Goal: Task Accomplishment & Management: Complete application form

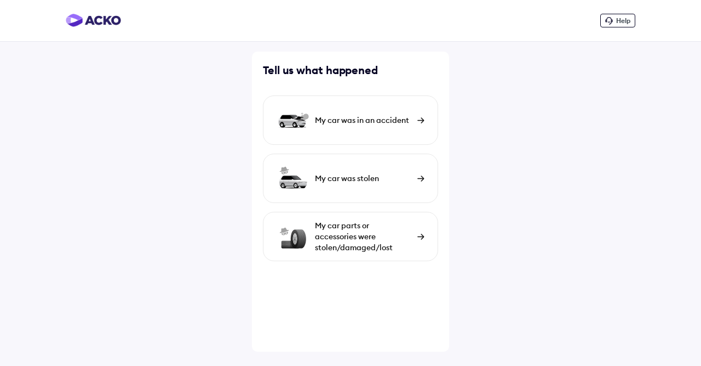
click at [374, 231] on div "My car parts or accessories were stolen/damaged/lost" at bounding box center [363, 236] width 97 height 33
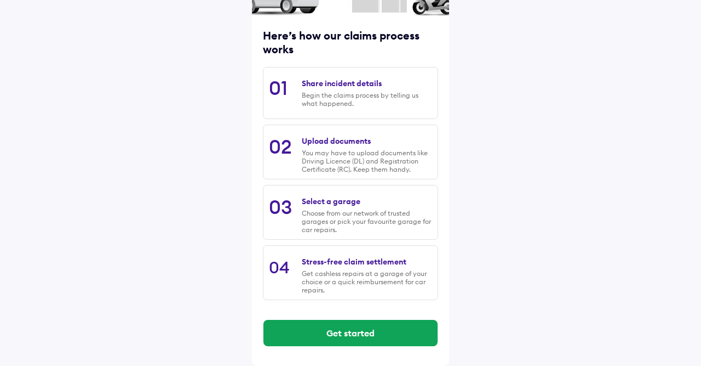
scroll to position [126, 0]
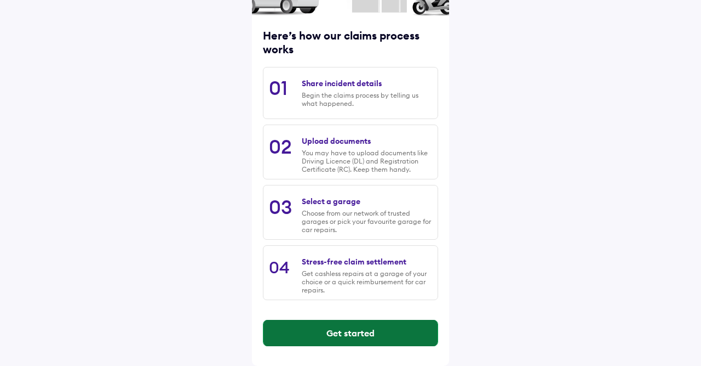
click at [351, 326] on button "Get started" at bounding box center [351, 332] width 174 height 26
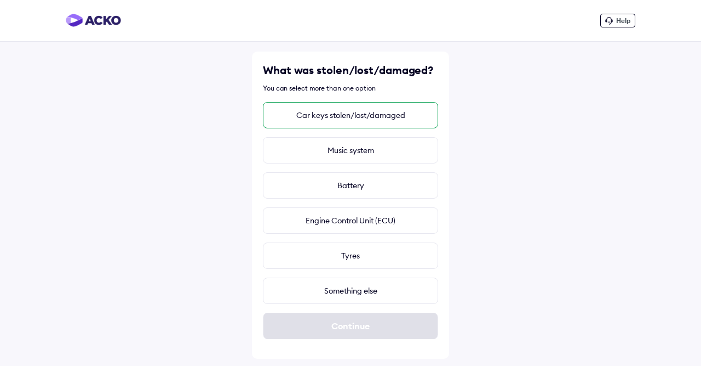
click at [373, 117] on div "Car keys stolen/lost/damaged" at bounding box center [350, 115] width 175 height 26
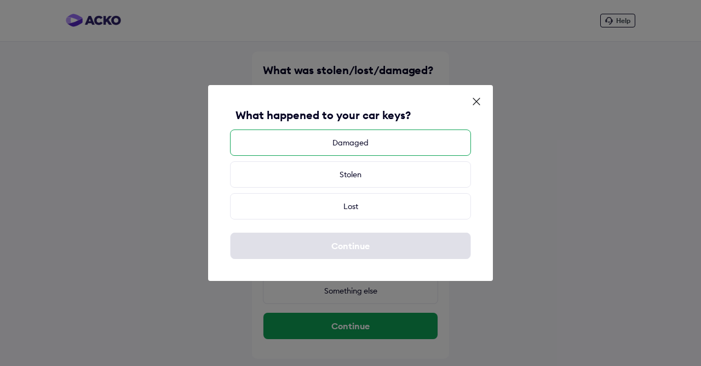
click at [351, 146] on div "Damaged" at bounding box center [350, 142] width 241 height 26
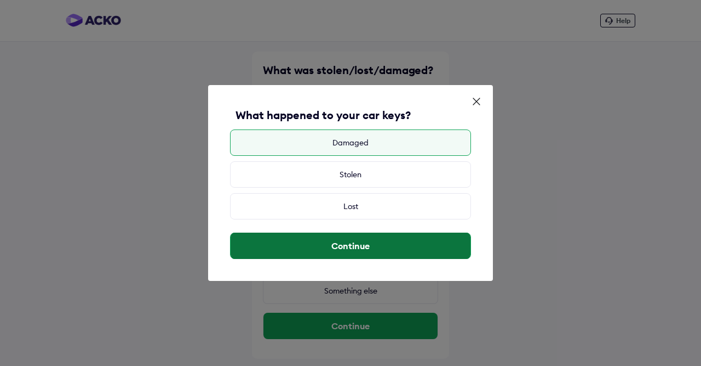
click at [347, 246] on button "Continue" at bounding box center [351, 245] width 240 height 26
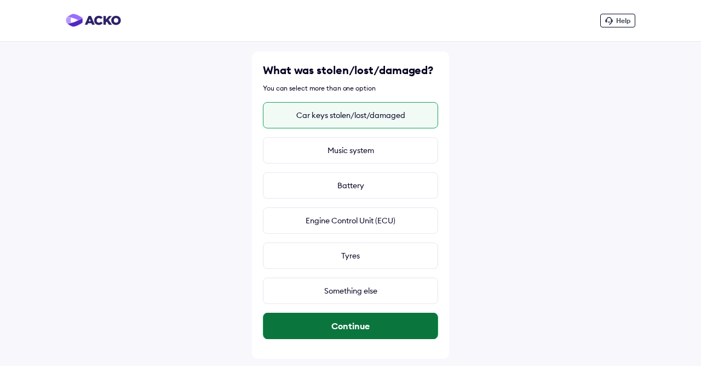
click at [362, 327] on button "Continue" at bounding box center [351, 325] width 174 height 26
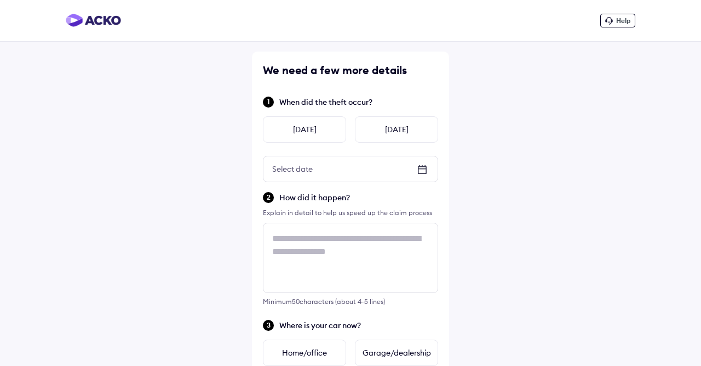
click at [424, 167] on icon at bounding box center [422, 169] width 13 height 13
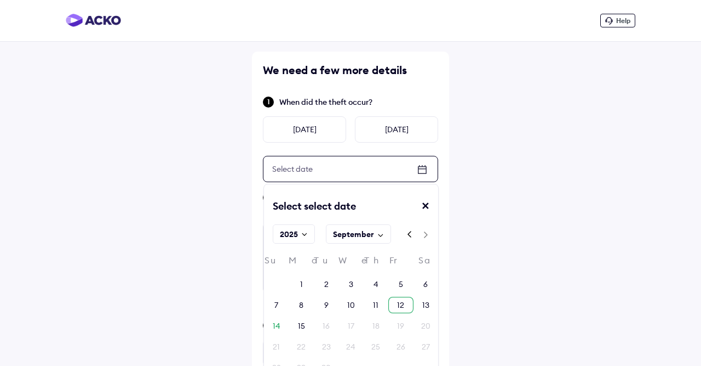
click at [408, 306] on div "12" at bounding box center [401, 304] width 25 height 16
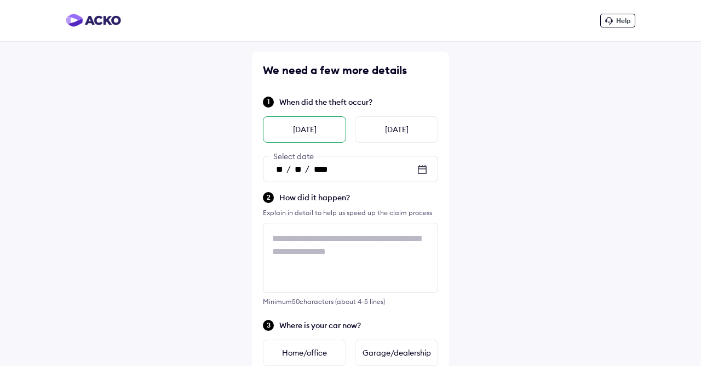
click at [304, 125] on div "[DATE]" at bounding box center [304, 129] width 83 height 26
type input "**"
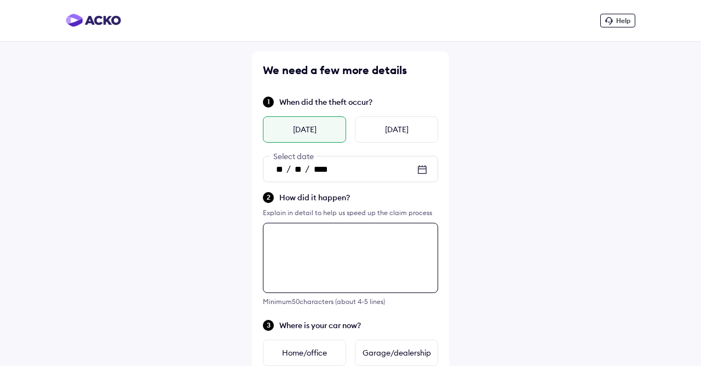
click at [334, 244] on textarea at bounding box center [350, 257] width 175 height 70
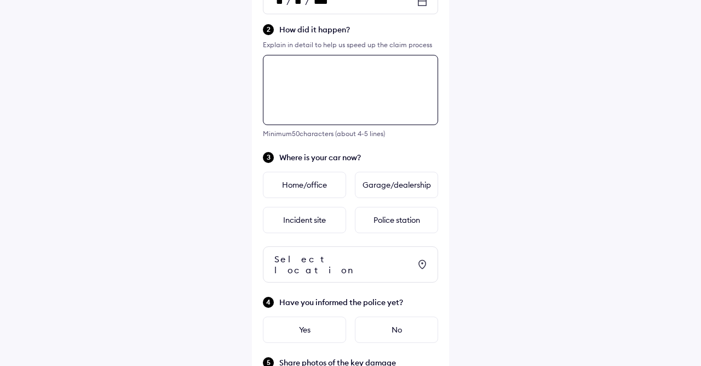
scroll to position [109, 0]
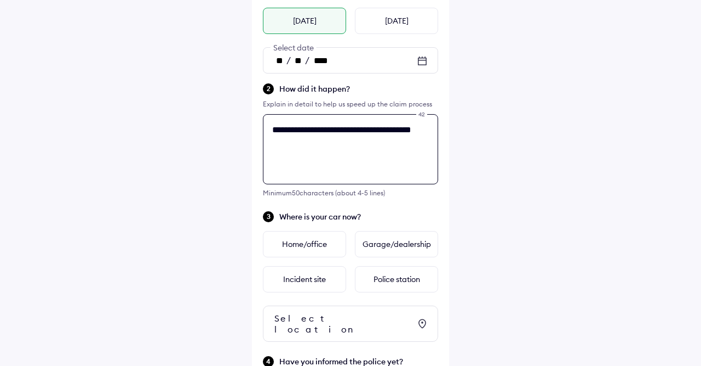
type textarea "**********"
click at [438, 208] on div "**********" at bounding box center [350, 258] width 197 height 630
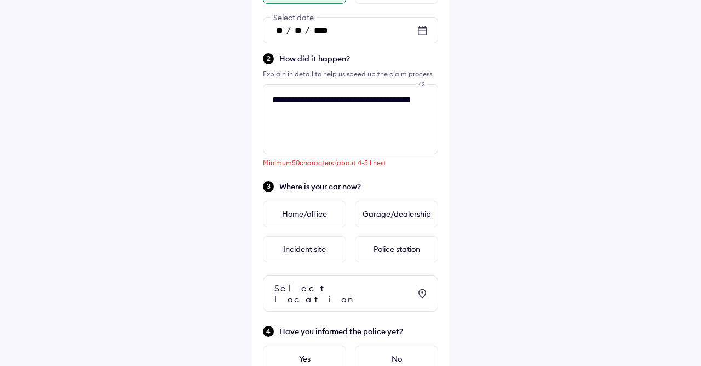
scroll to position [166, 0]
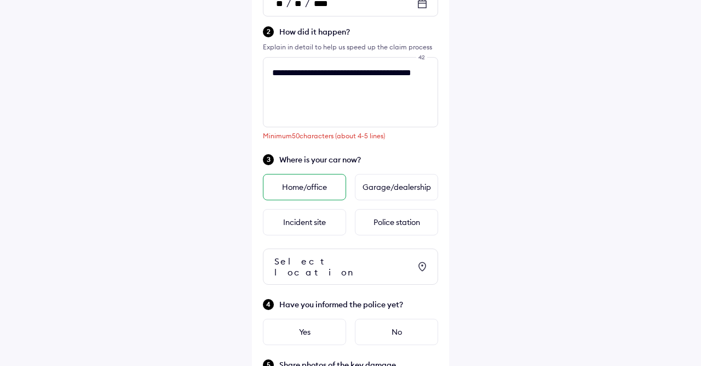
click at [318, 189] on div "Home/office" at bounding box center [304, 187] width 83 height 26
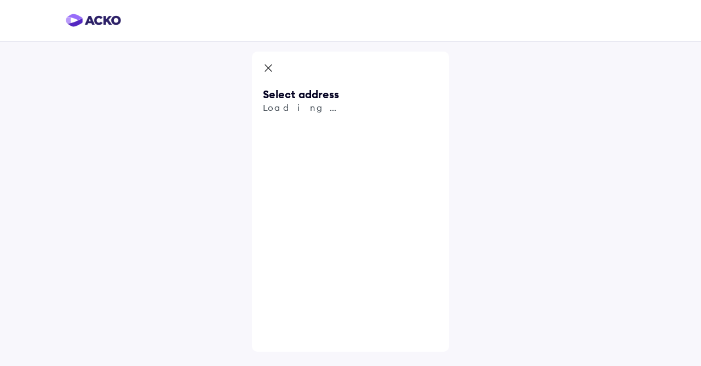
scroll to position [0, 0]
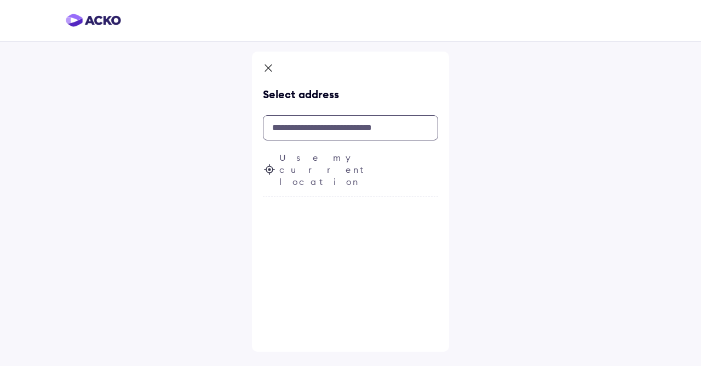
click at [322, 124] on input "text" at bounding box center [350, 127] width 175 height 25
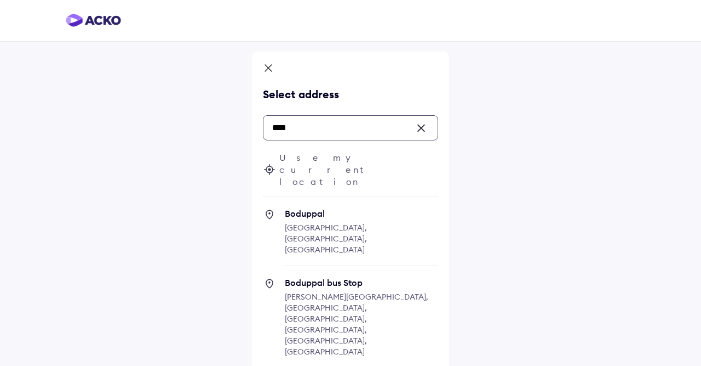
click at [320, 208] on span "Boduppal" at bounding box center [361, 213] width 153 height 11
type input "****"
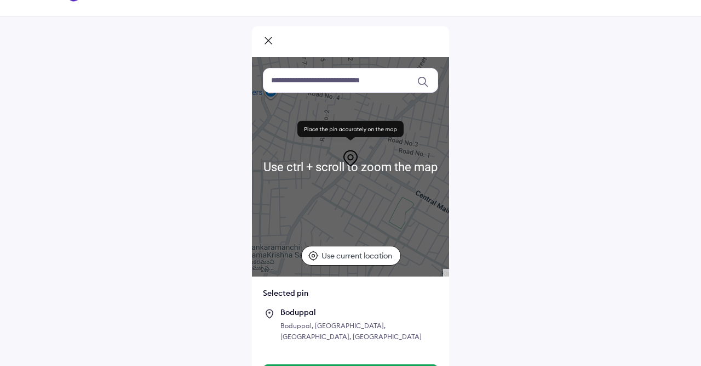
scroll to position [49, 0]
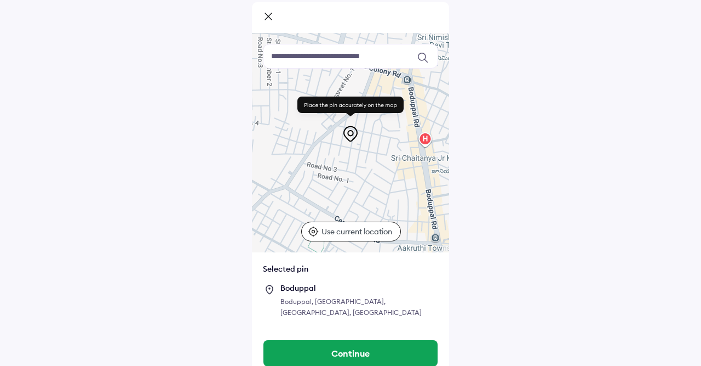
drag, startPoint x: 382, startPoint y: 160, endPoint x: 301, endPoint y: 211, distance: 95.8
click at [301, 211] on div at bounding box center [350, 142] width 197 height 219
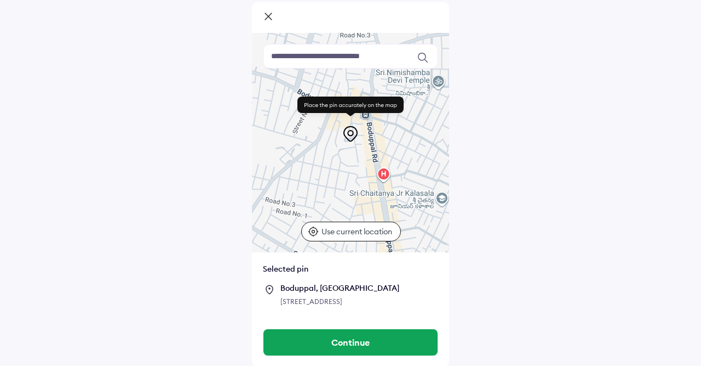
drag, startPoint x: 357, startPoint y: 162, endPoint x: 314, endPoint y: 197, distance: 55.3
click at [314, 197] on div at bounding box center [350, 142] width 197 height 219
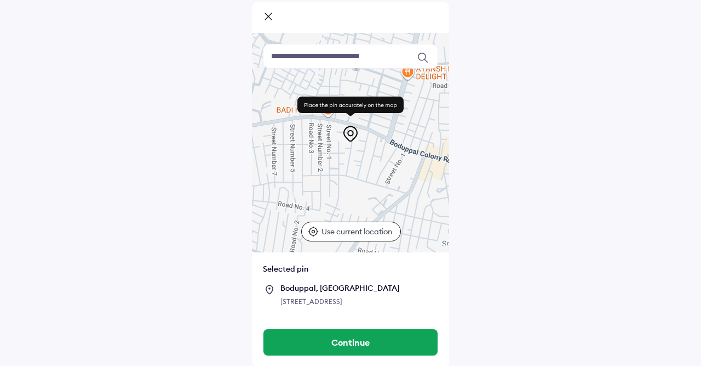
drag, startPoint x: 316, startPoint y: 144, endPoint x: 410, endPoint y: 195, distance: 106.4
click at [410, 195] on div at bounding box center [350, 142] width 197 height 219
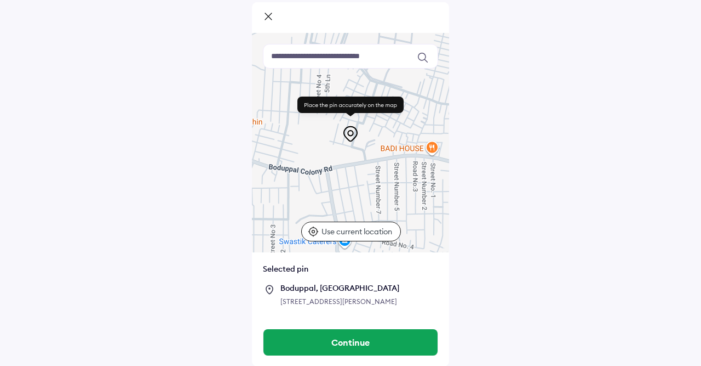
drag, startPoint x: 337, startPoint y: 157, endPoint x: 458, endPoint y: 197, distance: 126.9
click at [449, 197] on div "Use ctrl + scroll to zoom the map" at bounding box center [350, 142] width 197 height 219
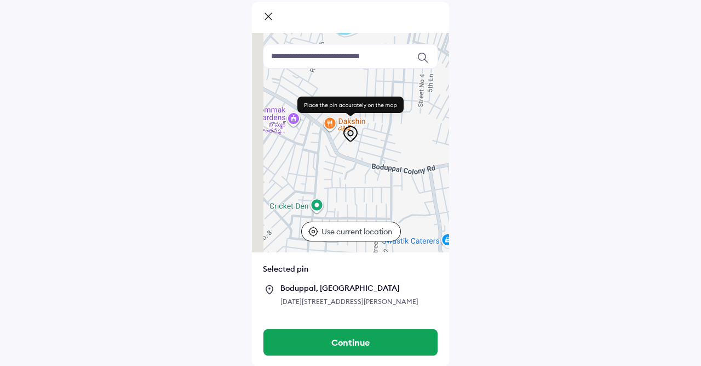
drag, startPoint x: 324, startPoint y: 182, endPoint x: 413, endPoint y: 182, distance: 88.8
click at [413, 182] on div at bounding box center [350, 142] width 197 height 219
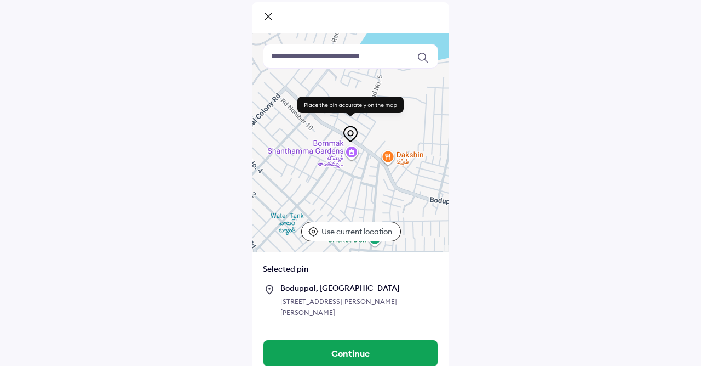
drag, startPoint x: 349, startPoint y: 172, endPoint x: 413, endPoint y: 207, distance: 72.3
click at [413, 207] on div at bounding box center [350, 142] width 197 height 219
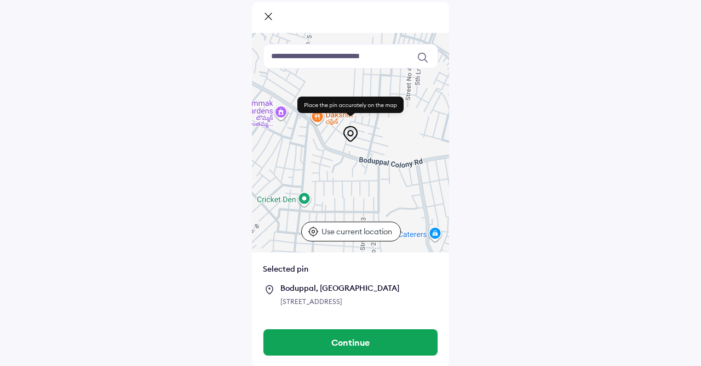
drag, startPoint x: 367, startPoint y: 190, endPoint x: 290, endPoint y: 149, distance: 87.3
click at [290, 149] on div at bounding box center [350, 142] width 197 height 219
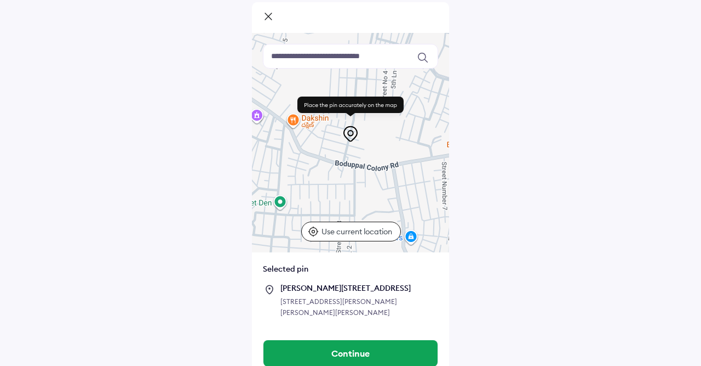
drag, startPoint x: 327, startPoint y: 181, endPoint x: 302, endPoint y: 184, distance: 25.4
click at [302, 184] on div at bounding box center [350, 142] width 197 height 219
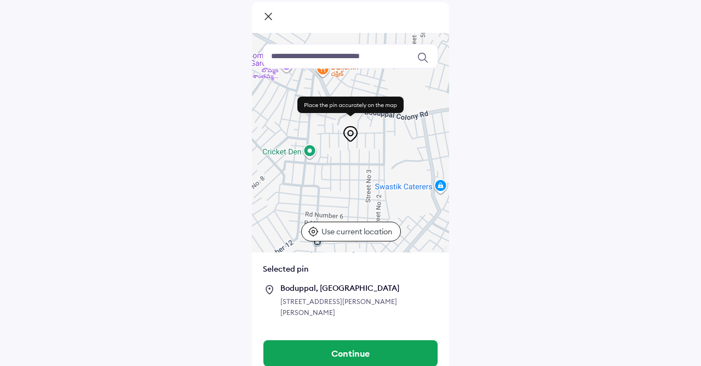
drag, startPoint x: 326, startPoint y: 188, endPoint x: 357, endPoint y: 136, distance: 60.2
click at [357, 136] on div at bounding box center [350, 142] width 197 height 219
click at [340, 231] on p "Use current location" at bounding box center [358, 231] width 73 height 11
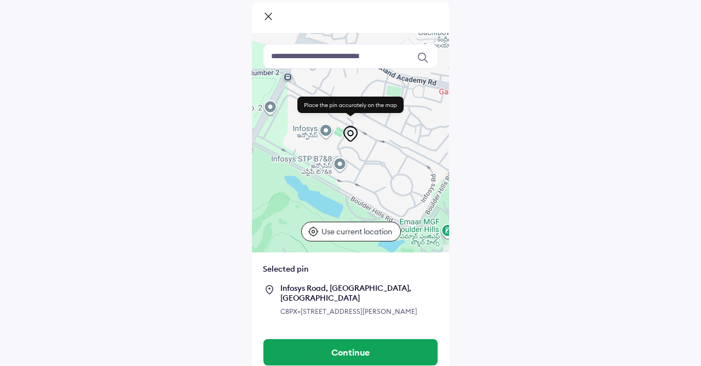
drag, startPoint x: 368, startPoint y: 189, endPoint x: 305, endPoint y: 181, distance: 63.5
click at [305, 181] on div at bounding box center [350, 142] width 197 height 219
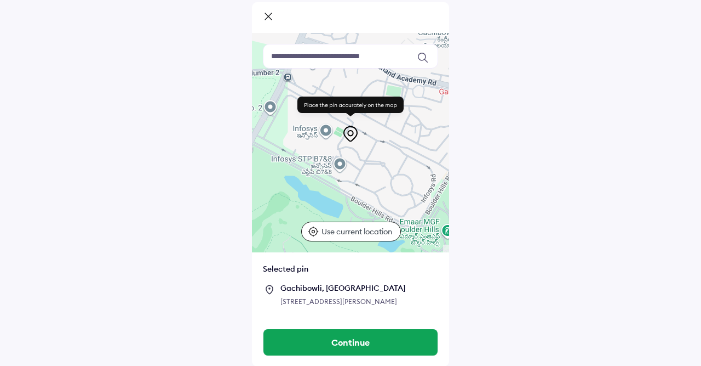
click at [270, 16] on icon at bounding box center [268, 17] width 11 height 13
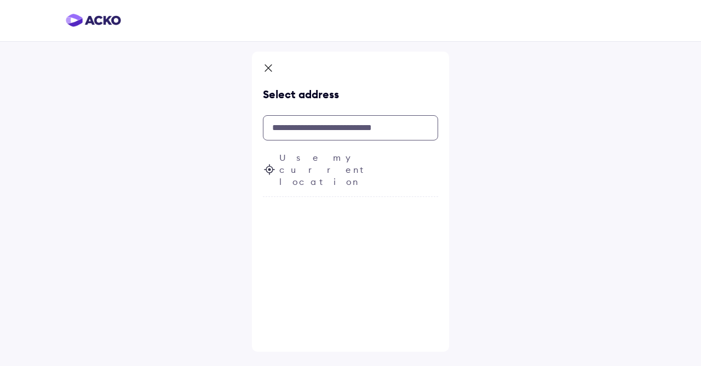
click at [317, 128] on input "text" at bounding box center [350, 127] width 175 height 25
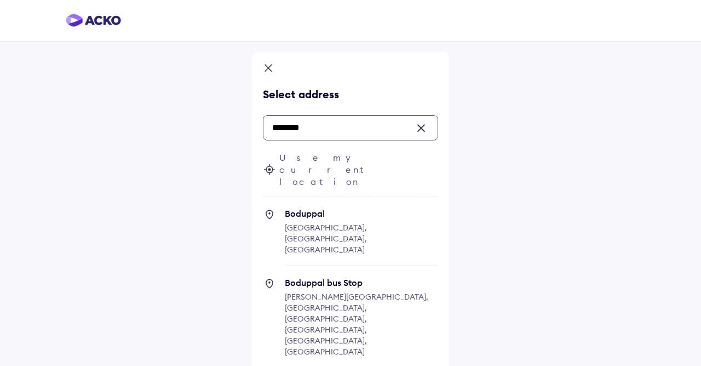
click at [314, 208] on span "Boduppal Hyderabad, Telangana, India" at bounding box center [361, 237] width 153 height 58
type input "********"
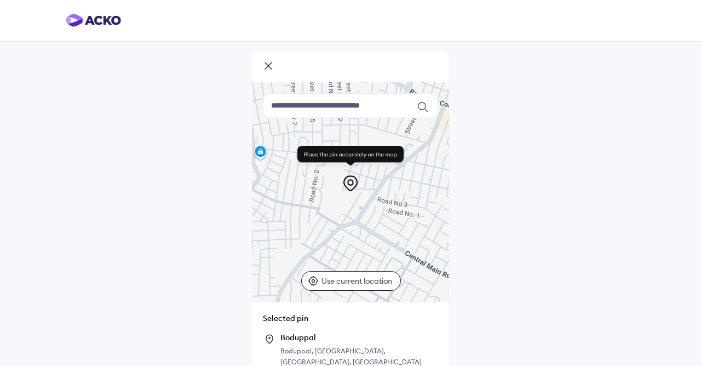
drag, startPoint x: 354, startPoint y: 215, endPoint x: 344, endPoint y: 252, distance: 38.7
click at [344, 252] on div at bounding box center [350, 191] width 197 height 219
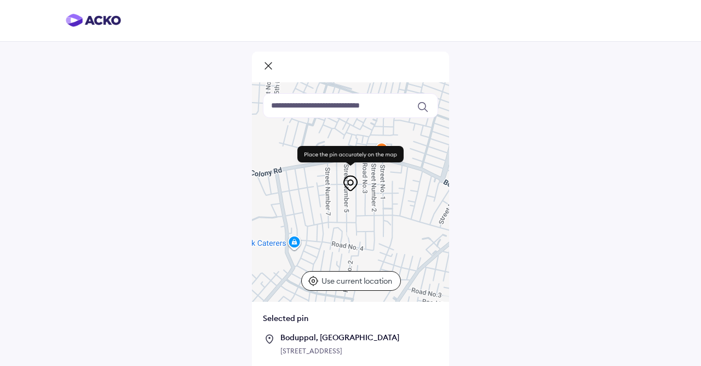
drag, startPoint x: 404, startPoint y: 199, endPoint x: 438, endPoint y: 291, distance: 97.4
click at [438, 291] on div at bounding box center [350, 191] width 197 height 219
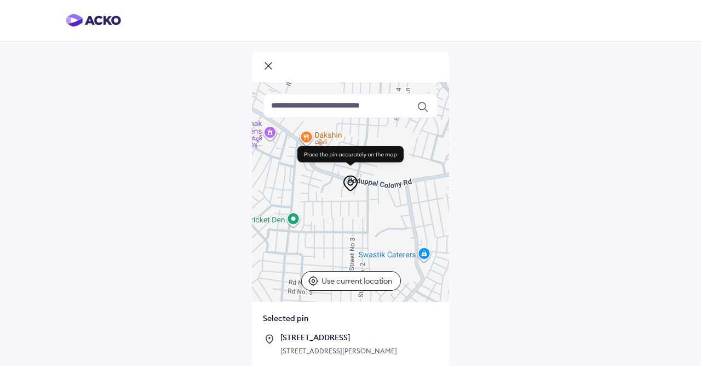
drag, startPoint x: 306, startPoint y: 225, endPoint x: 438, endPoint y: 236, distance: 132.0
click at [438, 236] on div at bounding box center [350, 191] width 197 height 219
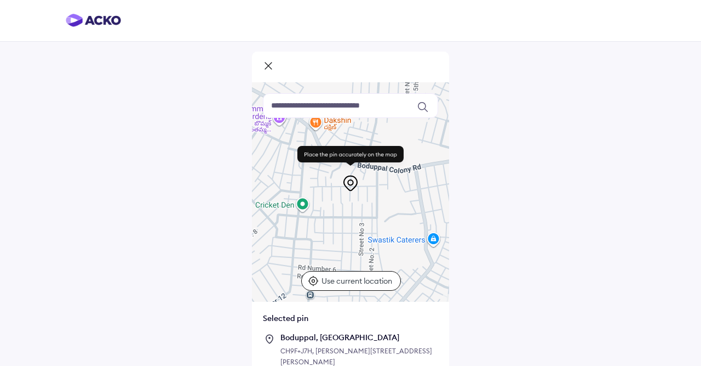
drag, startPoint x: 373, startPoint y: 221, endPoint x: 382, endPoint y: 206, distance: 18.4
click at [382, 206] on div at bounding box center [350, 191] width 197 height 219
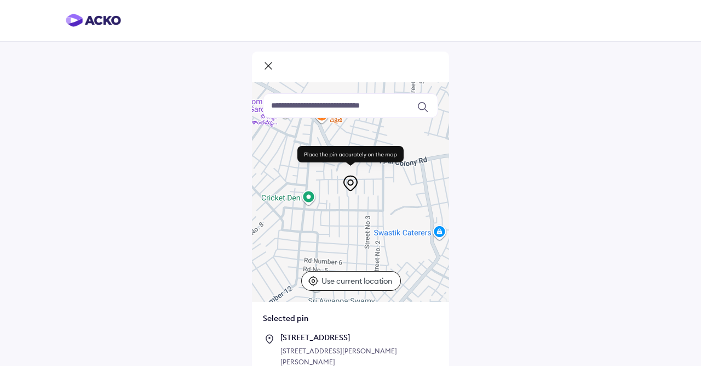
drag, startPoint x: 355, startPoint y: 195, endPoint x: 362, endPoint y: 188, distance: 10.1
click at [362, 188] on div at bounding box center [350, 191] width 197 height 219
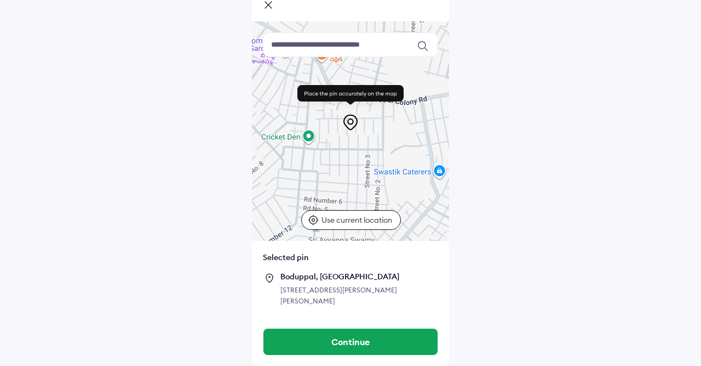
scroll to position [71, 0]
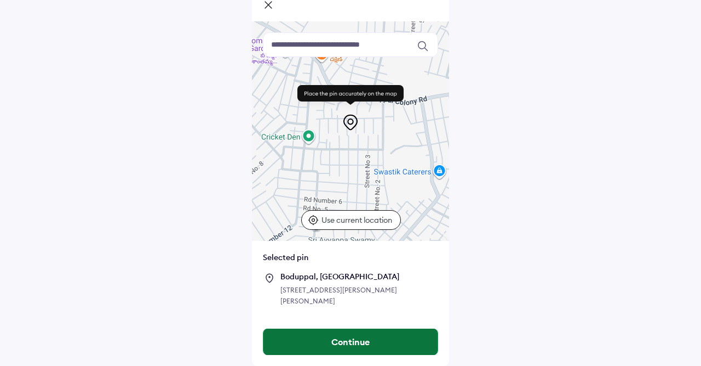
click at [349, 339] on button "Continue" at bounding box center [351, 341] width 174 height 26
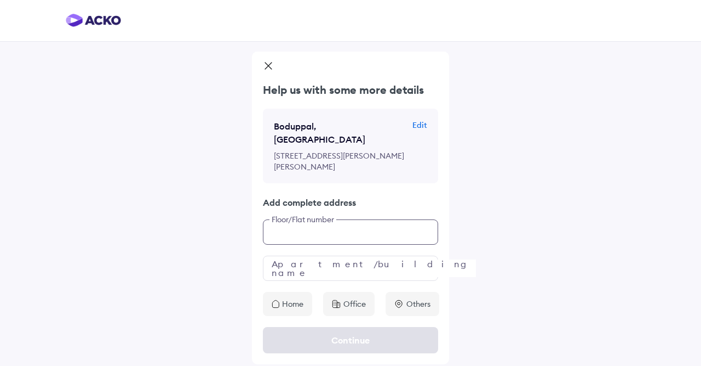
click at [309, 227] on input "text" at bounding box center [350, 231] width 175 height 25
type input "*******"
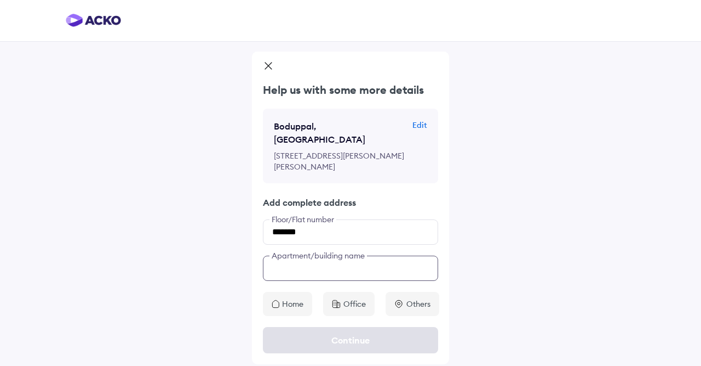
click at [293, 265] on input "text" at bounding box center [350, 267] width 175 height 25
click at [296, 298] on p "Home" at bounding box center [292, 303] width 21 height 11
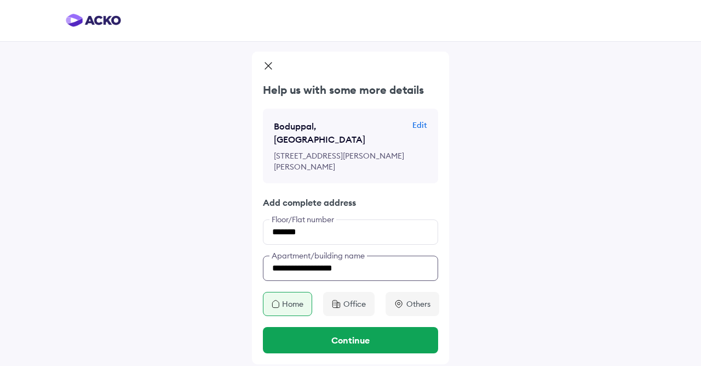
click at [357, 267] on input "**********" at bounding box center [350, 267] width 175 height 25
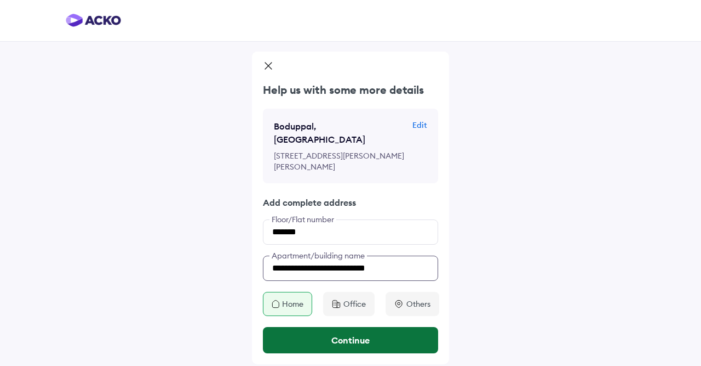
type input "**********"
click at [361, 339] on button "Continue" at bounding box center [350, 340] width 175 height 26
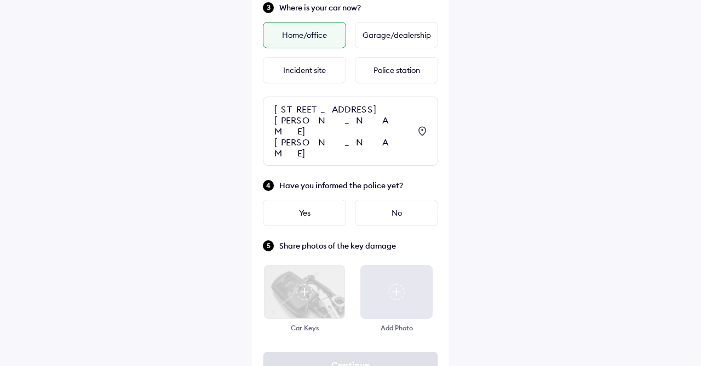
scroll to position [318, 0]
click at [394, 204] on div "No" at bounding box center [396, 211] width 83 height 26
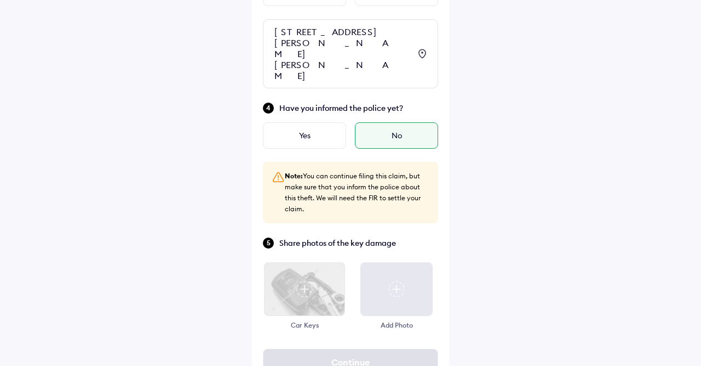
scroll to position [412, 0]
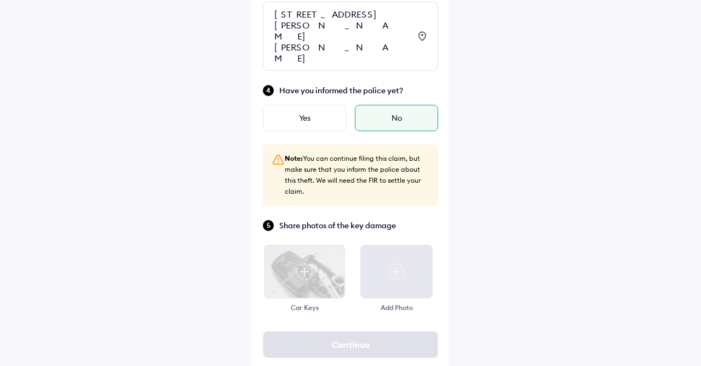
click at [316, 270] on img at bounding box center [305, 271] width 82 height 54
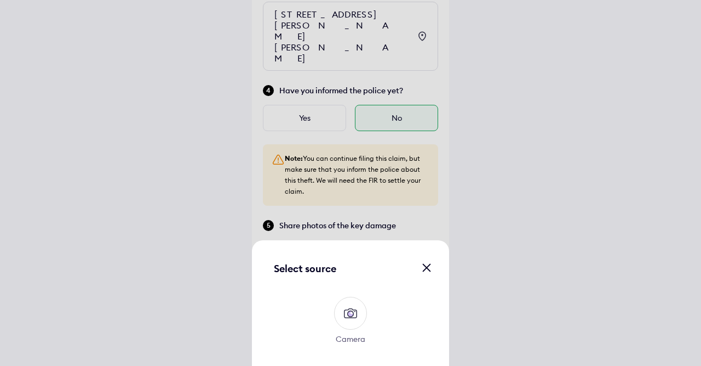
click at [346, 316] on img at bounding box center [351, 313] width 18 height 18
click at [0, 0] on input "Camera" at bounding box center [0, 0] width 0 height 0
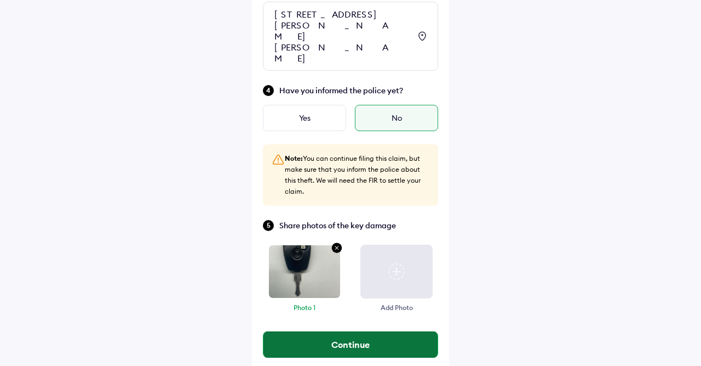
click at [350, 333] on button "Continue" at bounding box center [351, 344] width 174 height 26
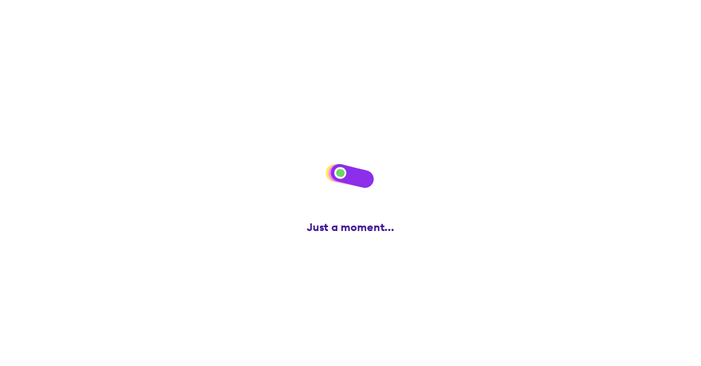
scroll to position [0, 0]
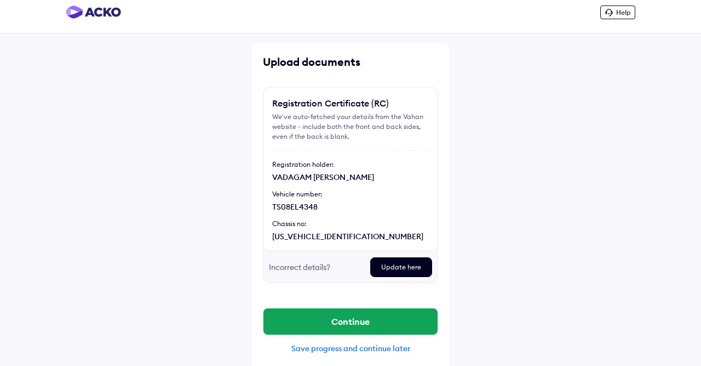
scroll to position [14, 0]
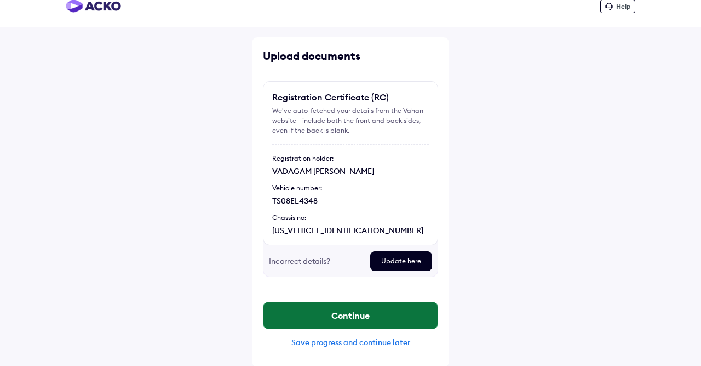
click at [353, 315] on button "Continue" at bounding box center [351, 315] width 174 height 26
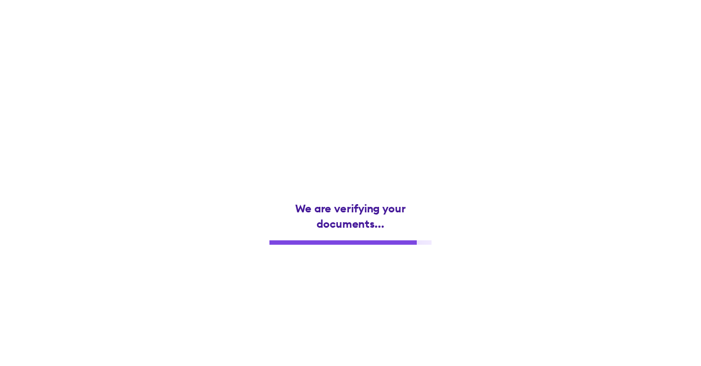
scroll to position [0, 0]
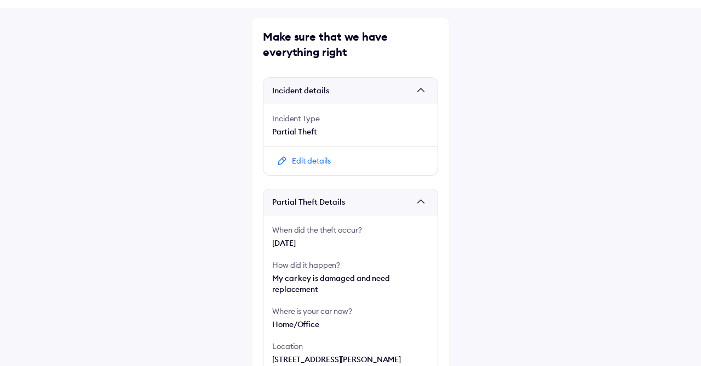
scroll to position [57, 0]
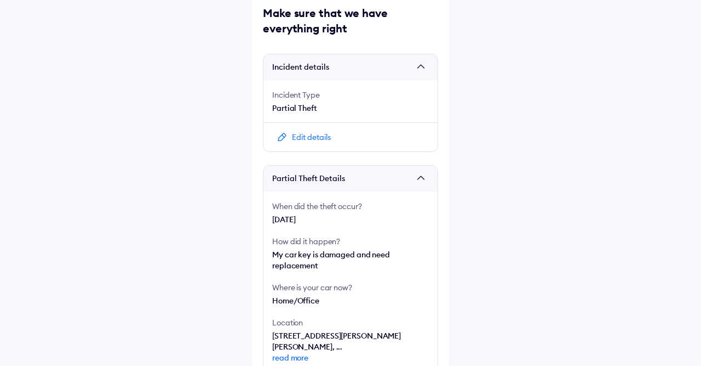
click at [307, 135] on div "Edit details" at bounding box center [311, 137] width 39 height 11
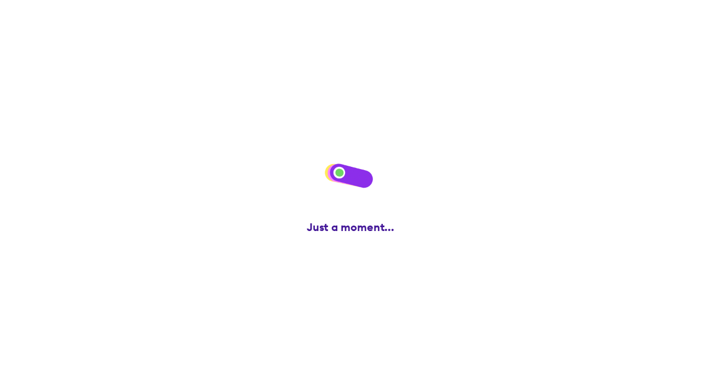
scroll to position [0, 0]
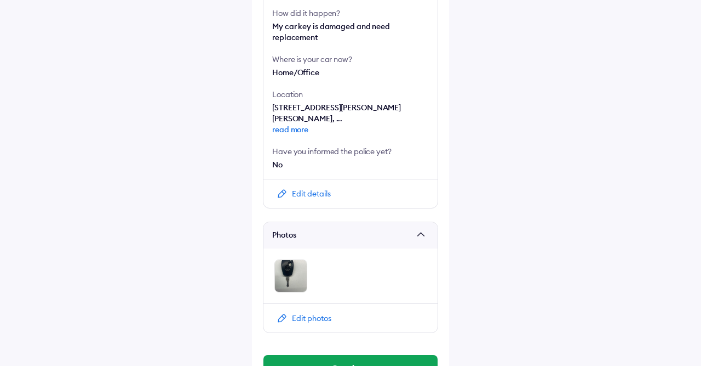
scroll to position [329, 0]
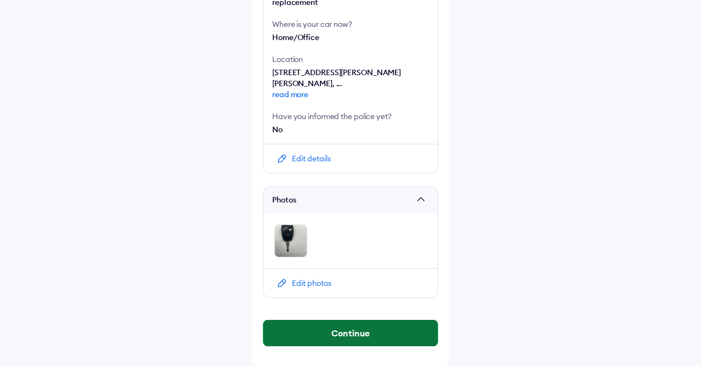
click at [360, 336] on button "Continue" at bounding box center [351, 332] width 174 height 26
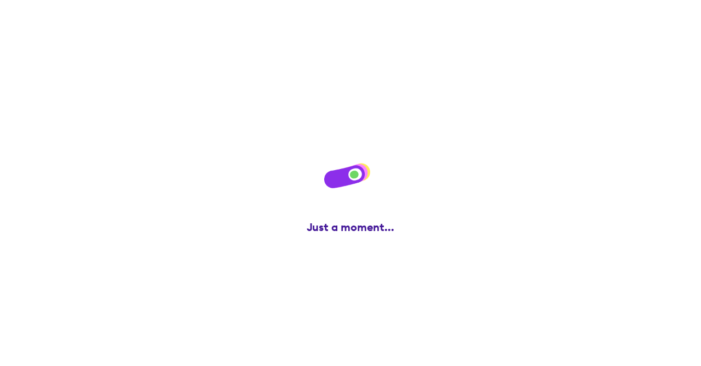
scroll to position [0, 0]
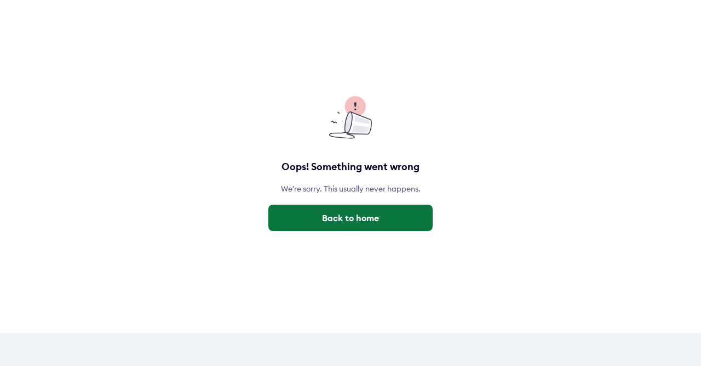
click at [351, 224] on button "Back to home" at bounding box center [351, 217] width 164 height 26
